Goal: Transaction & Acquisition: Purchase product/service

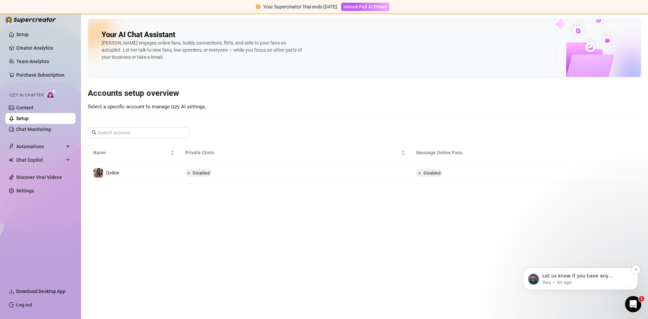
click at [512, 243] on p "Let us know if you have any feedback or questions 😃" at bounding box center [585, 275] width 87 height 7
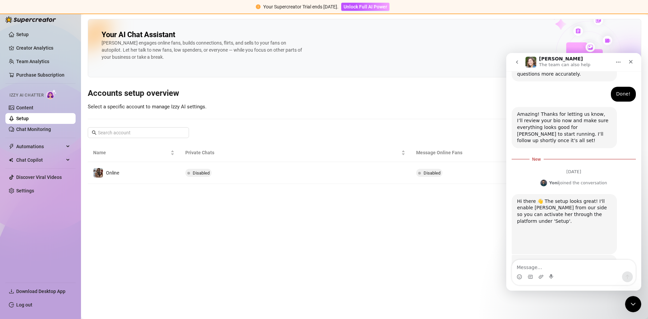
scroll to position [612, 0]
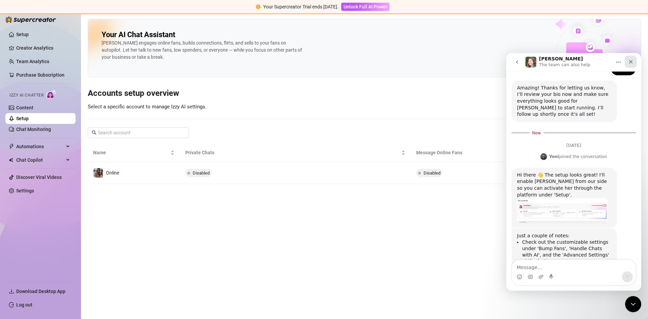
click at [512, 59] on icon "Close" at bounding box center [630, 61] width 5 height 5
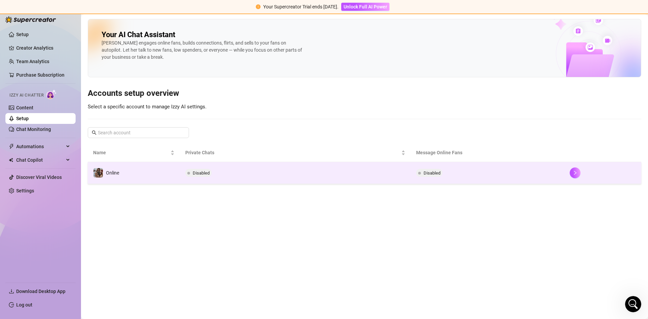
scroll to position [602, 0]
click at [512, 174] on button "button" at bounding box center [574, 172] width 11 height 11
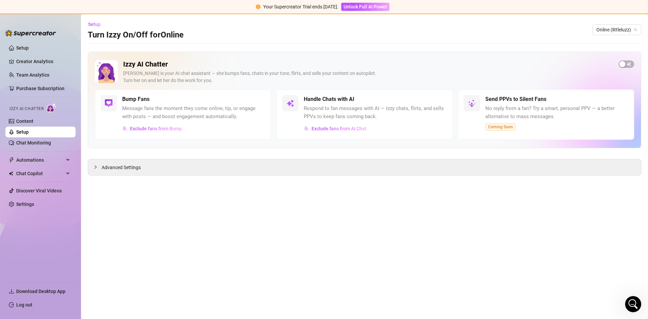
click at [344, 116] on span "Respond to fan messages with AI — Izzy chats, flirts, and sells PPVs to keep fa…" at bounding box center [375, 113] width 143 height 16
click at [512, 64] on div "Izzy AI Chatter Izzy is your AI chat assistant — she bumps fans, chats in your …" at bounding box center [364, 100] width 553 height 96
click at [512, 63] on span "button" at bounding box center [626, 63] width 16 height 7
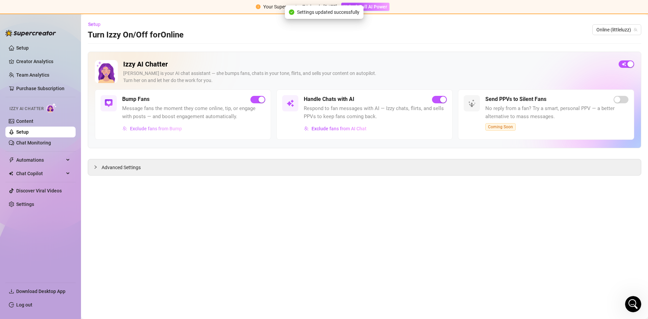
click at [171, 128] on span "Exclude fans from Bump" at bounding box center [156, 128] width 52 height 5
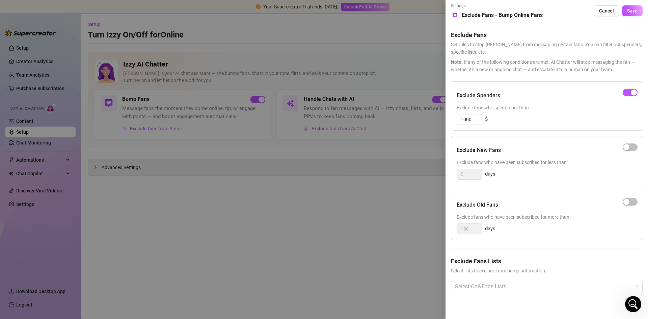
click at [178, 118] on div at bounding box center [324, 159] width 648 height 319
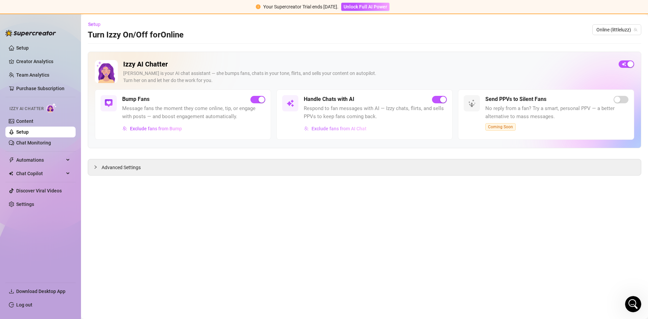
click at [325, 128] on span "Exclude fans from AI Chat" at bounding box center [338, 128] width 55 height 5
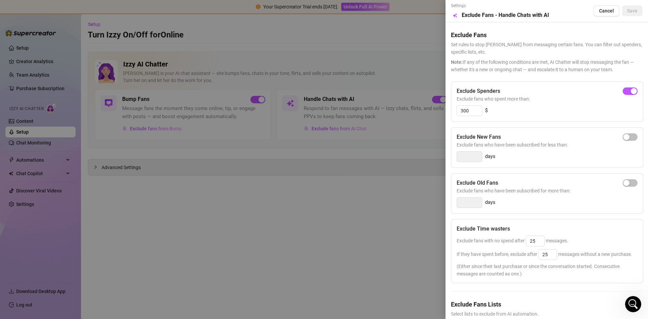
drag, startPoint x: 283, startPoint y: 125, endPoint x: 260, endPoint y: 124, distance: 23.6
click at [282, 125] on div at bounding box center [324, 159] width 648 height 319
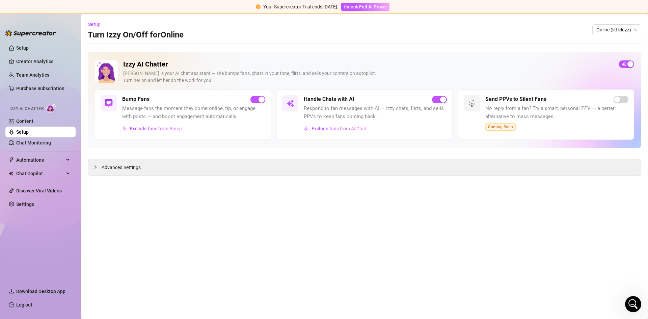
click at [179, 106] on span "Message fans the moment they come online, tip, or engage with posts — and boost…" at bounding box center [193, 113] width 143 height 16
click at [110, 102] on img at bounding box center [109, 103] width 8 height 8
click at [36, 162] on span "Automations" at bounding box center [40, 159] width 48 height 11
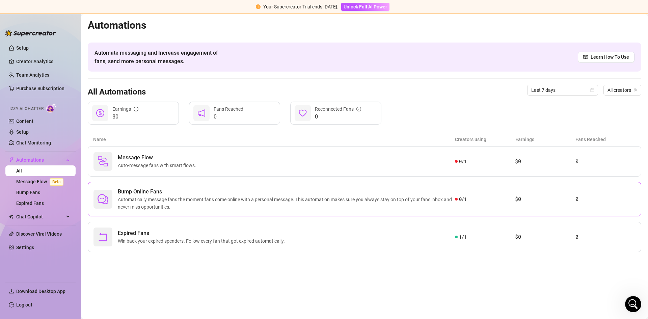
click at [156, 195] on span "Bump Online Fans" at bounding box center [286, 192] width 337 height 8
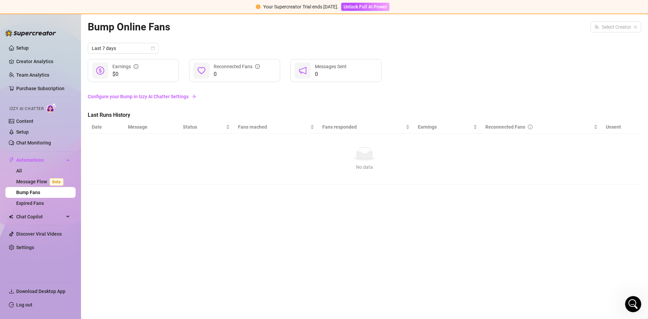
click at [144, 93] on link "Configure your Bump in Izzy AI Chatter Settings" at bounding box center [364, 96] width 553 height 7
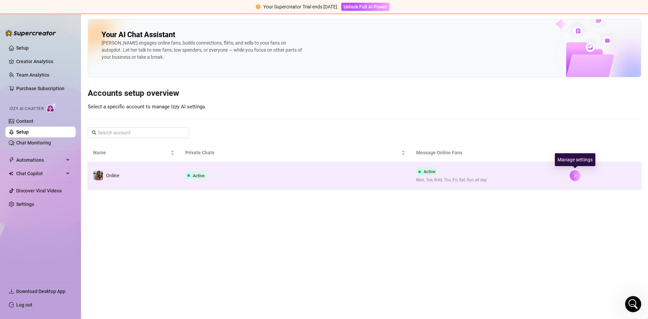
click at [512, 177] on button "button" at bounding box center [574, 175] width 11 height 11
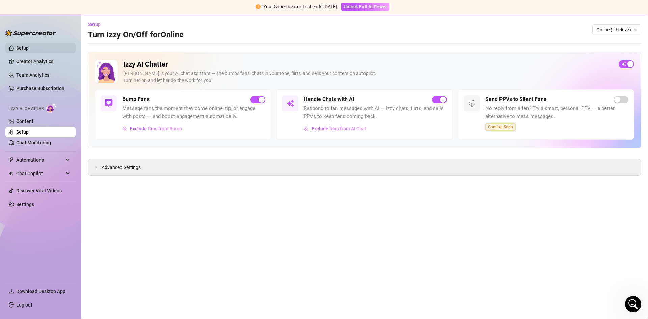
click at [29, 46] on link "Setup" at bounding box center [22, 47] width 12 height 5
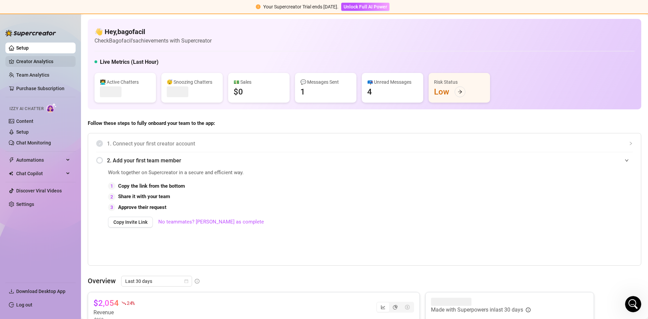
click at [36, 60] on link "Creator Analytics" at bounding box center [43, 61] width 54 height 11
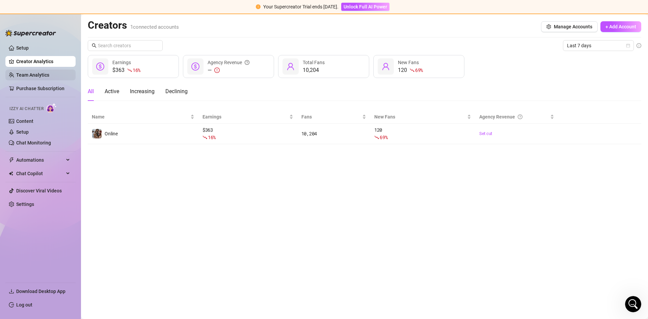
click at [35, 75] on link "Team Analytics" at bounding box center [32, 74] width 33 height 5
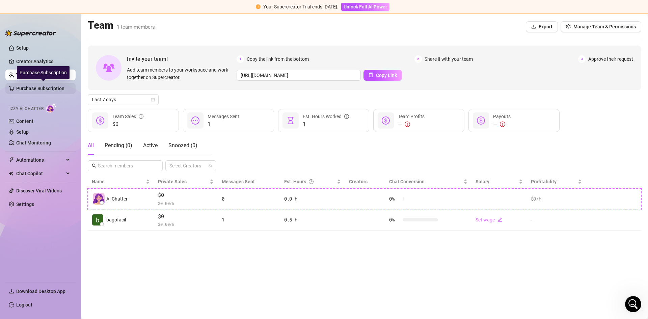
click at [36, 88] on link "Purchase Subscription" at bounding box center [43, 88] width 54 height 11
